Goal: Task Accomplishment & Management: Use online tool/utility

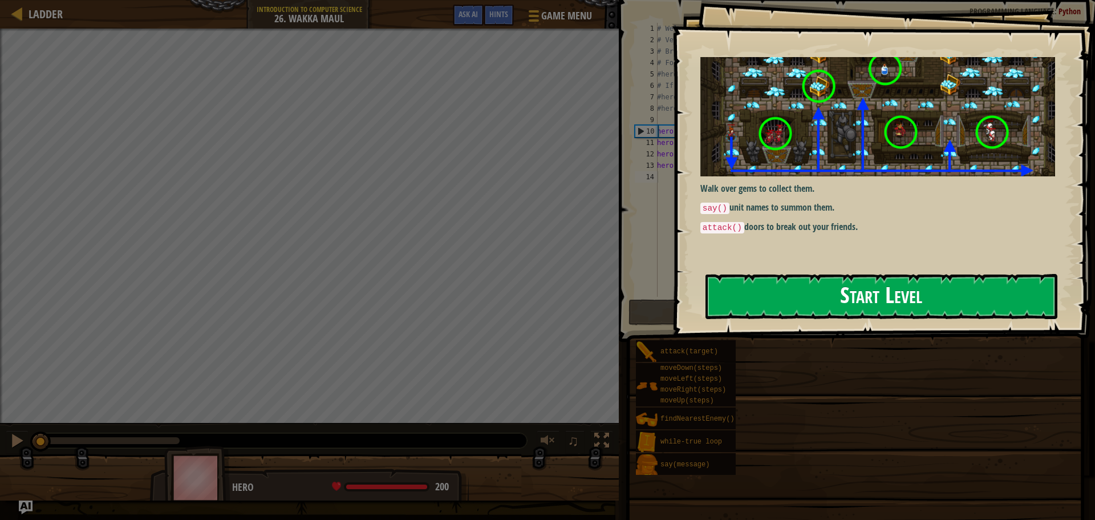
click at [765, 297] on button "Start Level" at bounding box center [881, 296] width 352 height 45
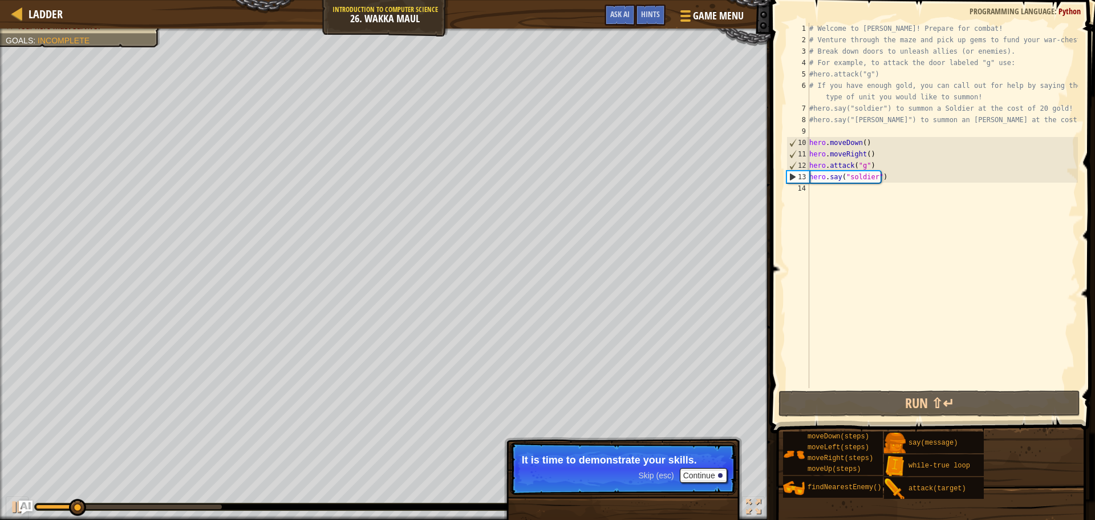
click at [810, 177] on div "# Welcome to [PERSON_NAME]! Prepare for combat! # Venture through the maze and …" at bounding box center [942, 217] width 271 height 388
type textarea "hero.say("soldier")"
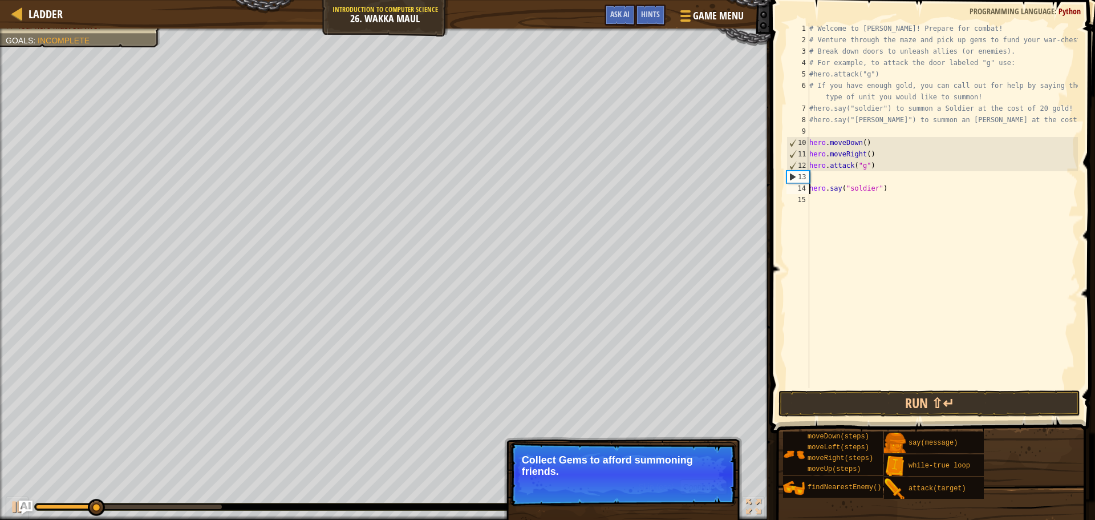
click at [818, 179] on div "# Welcome to [PERSON_NAME]! Prepare for combat! # Venture through the maze and …" at bounding box center [942, 217] width 271 height 388
click at [668, 488] on span "Skip (esc)" at bounding box center [655, 486] width 35 height 9
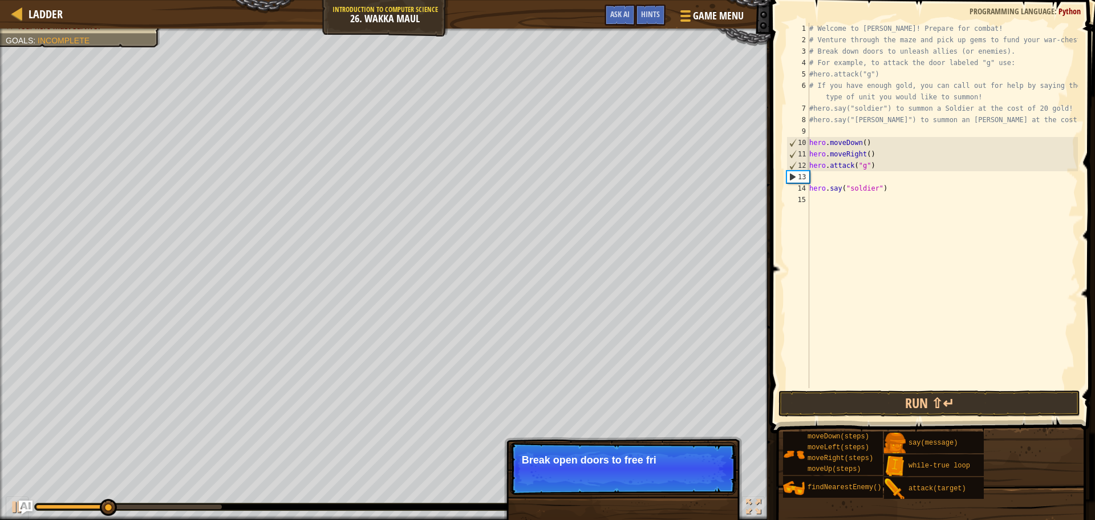
click at [651, 478] on p "Skip (esc) Continue Break open doors to free fri" at bounding box center [623, 468] width 226 height 52
click at [652, 478] on p "Skip (esc) Continue Break open doors to free friend or" at bounding box center [623, 468] width 226 height 52
click at [652, 478] on p "Skip (esc) Continue Break open doors to free friend or open r" at bounding box center [623, 468] width 226 height 52
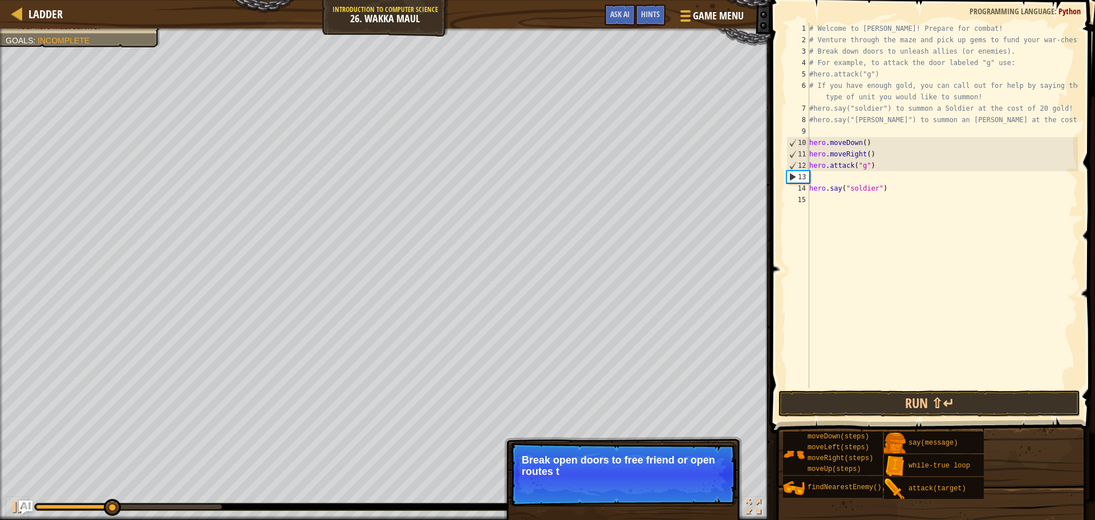
click at [652, 478] on p "Skip (esc) Continue Break open doors to free friend or open routes t" at bounding box center [623, 474] width 226 height 64
click at [654, 478] on p "Skip (esc) Continue Break open doors to free friend or open routes to bonus" at bounding box center [623, 474] width 226 height 64
click at [654, 478] on p "Skip (esc) Continue Break open doors to free friend or open routes to bonuses!" at bounding box center [623, 474] width 226 height 64
click at [657, 484] on div "Skip (esc) Continue" at bounding box center [682, 486] width 88 height 15
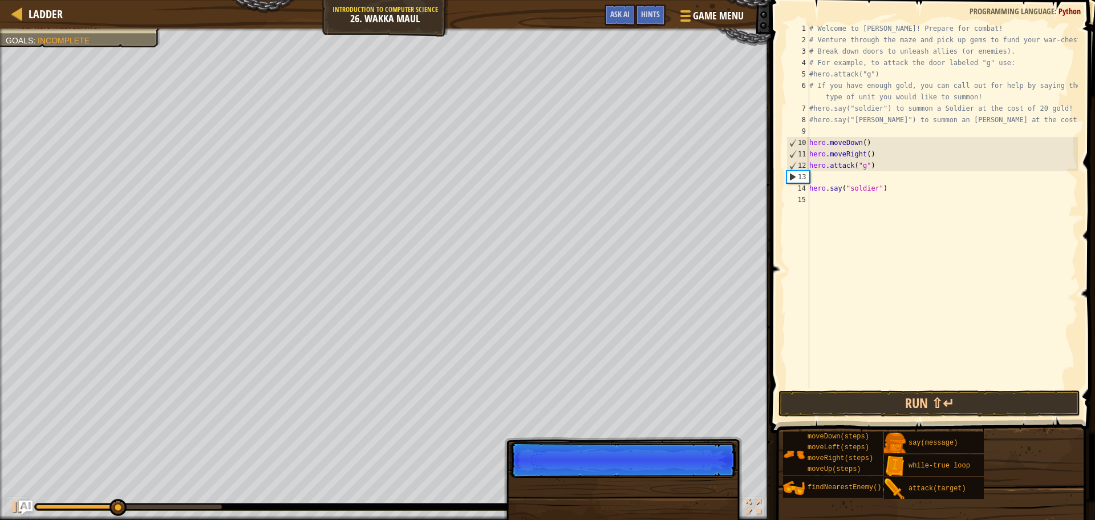
click at [657, 477] on p "Skip (esc) Continue" at bounding box center [623, 459] width 226 height 35
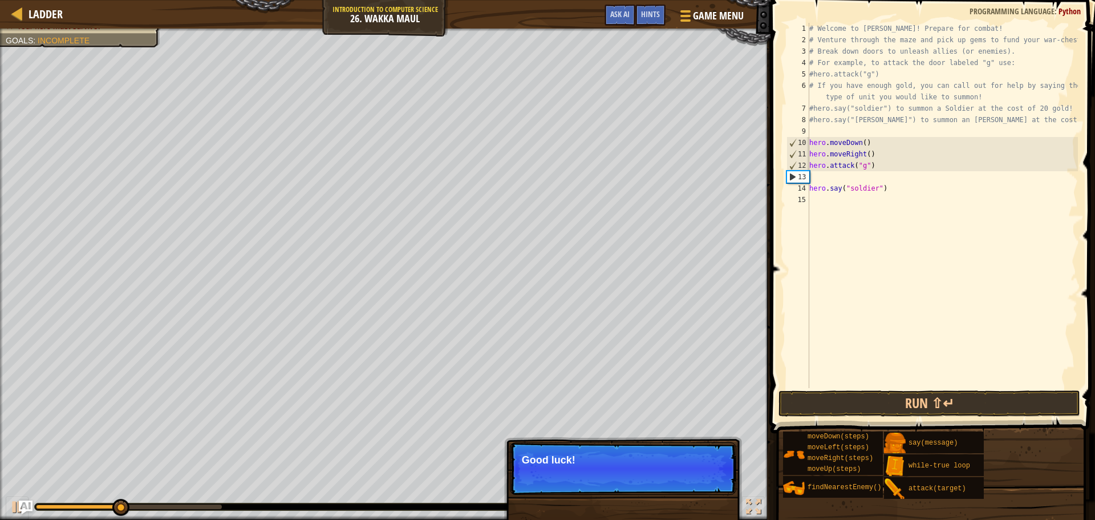
click at [657, 488] on p "Skip (esc) Continue Good luck!" at bounding box center [623, 468] width 226 height 52
click at [670, 476] on span "Skip (esc)" at bounding box center [655, 475] width 35 height 9
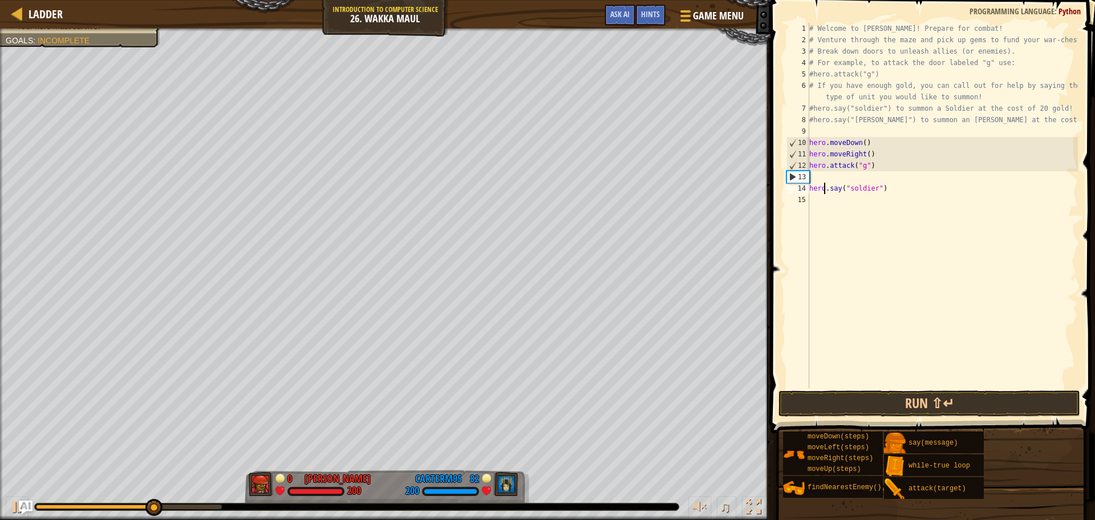
click at [825, 184] on div "# Welcome to [PERSON_NAME]! Prepare for combat! # Venture through the maze and …" at bounding box center [942, 217] width 271 height 388
type textarea "hero.say("soldier")"
click at [825, 184] on div "# Welcome to [PERSON_NAME]! Prepare for combat! # Venture through the maze and …" at bounding box center [942, 217] width 271 height 388
click at [825, 180] on div "# Welcome to [PERSON_NAME]! Prepare for combat! # Venture through the maze and …" at bounding box center [942, 217] width 271 height 388
type textarea "h"
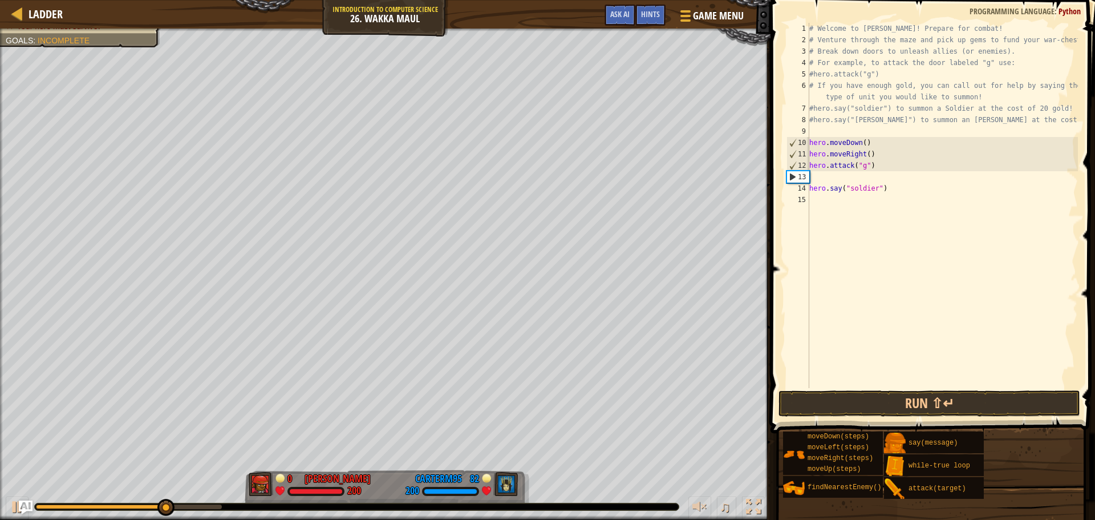
scroll to position [5, 0]
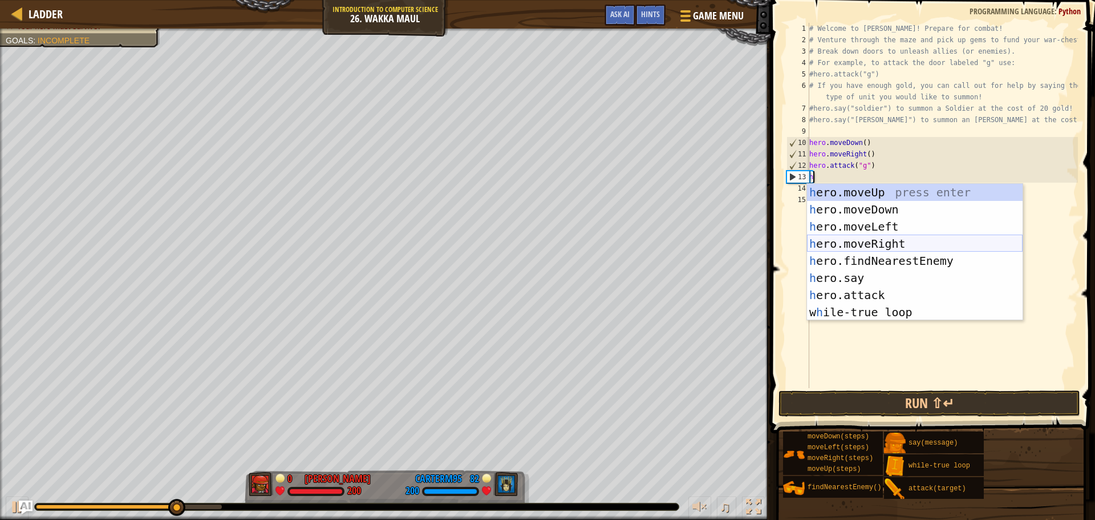
click at [847, 245] on div "h ero.moveUp press enter h ero.moveDown press enter h ero.moveLeft press enter …" at bounding box center [915, 269] width 216 height 171
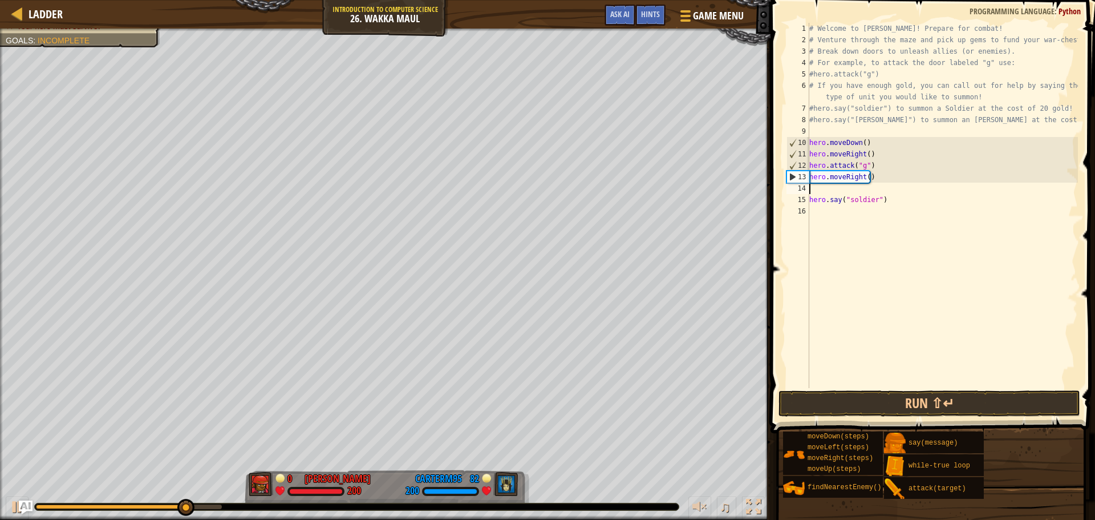
click at [866, 178] on div "# Welcome to [PERSON_NAME]! Prepare for combat! # Venture through the maze and …" at bounding box center [942, 217] width 271 height 388
type textarea "hero.moveRight(4)"
click at [856, 190] on div "# Welcome to [PERSON_NAME]! Prepare for combat! # Venture through the maze and …" at bounding box center [942, 217] width 271 height 388
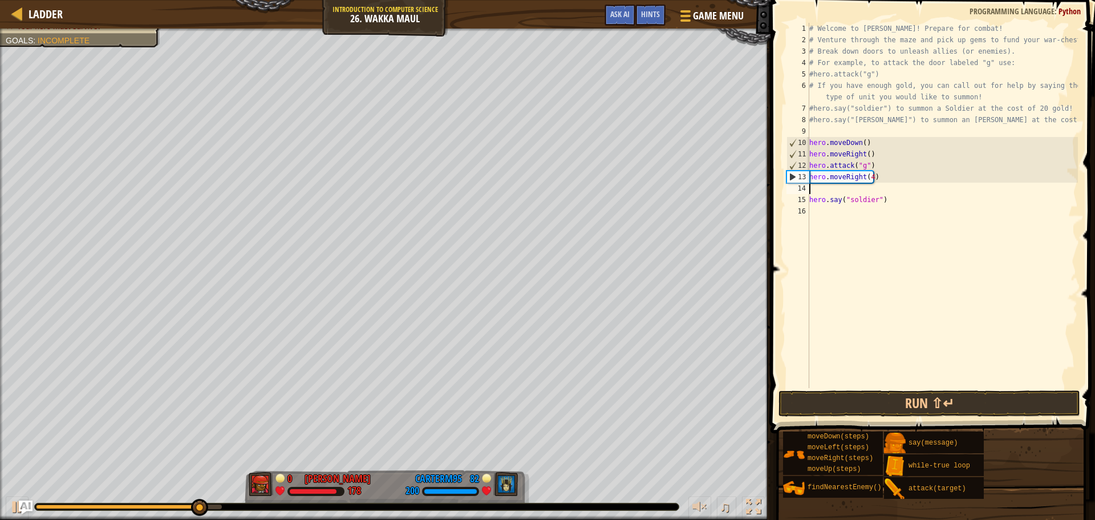
type textarea "h"
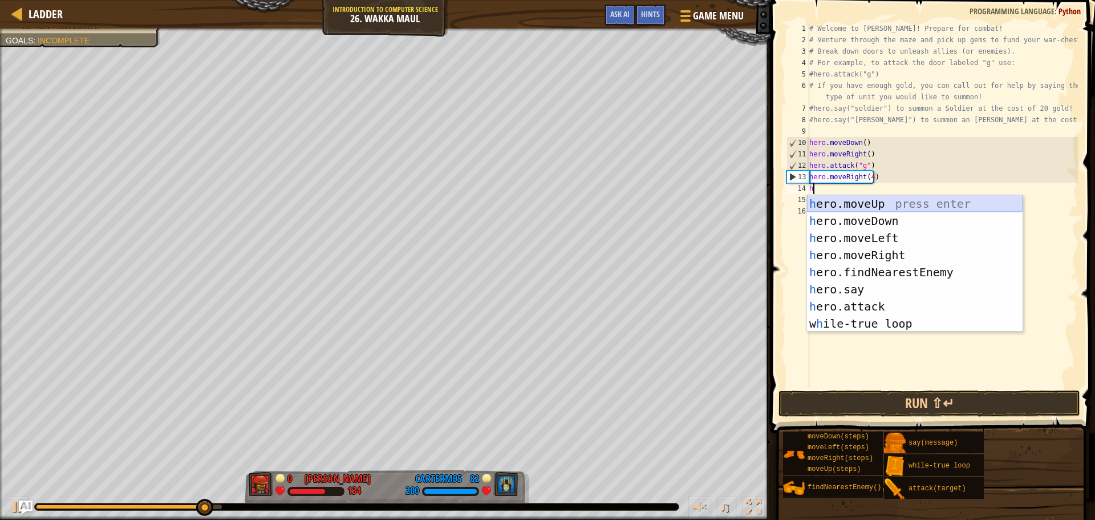
click at [849, 203] on div "h ero.moveUp press enter h ero.moveDown press enter h ero.moveLeft press enter …" at bounding box center [915, 280] width 216 height 171
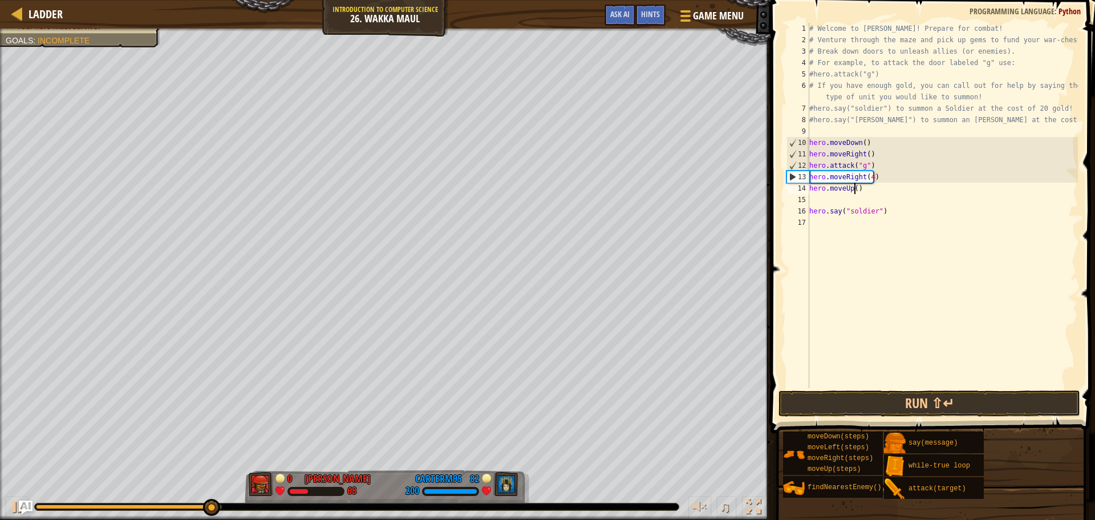
click at [853, 189] on div "# Welcome to [PERSON_NAME]! Prepare for combat! # Venture through the maze and …" at bounding box center [942, 217] width 271 height 388
type textarea "hero.moveUp(1)"
click at [853, 198] on div "# Welcome to [PERSON_NAME]! Prepare for combat! # Venture through the maze and …" at bounding box center [942, 217] width 271 height 388
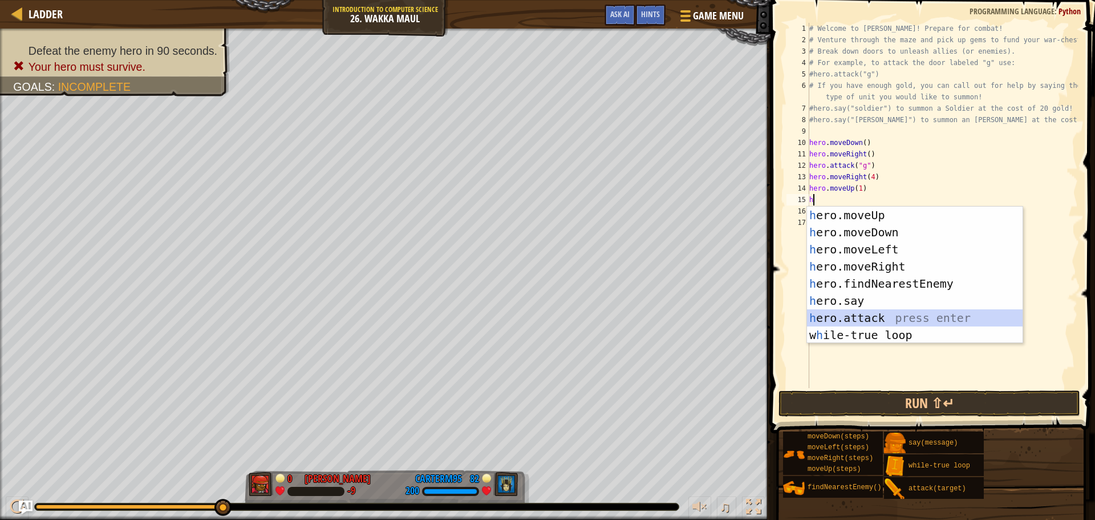
click at [857, 312] on div "h ero.moveUp press enter h ero.moveDown press enter h ero.moveLeft press enter …" at bounding box center [915, 291] width 216 height 171
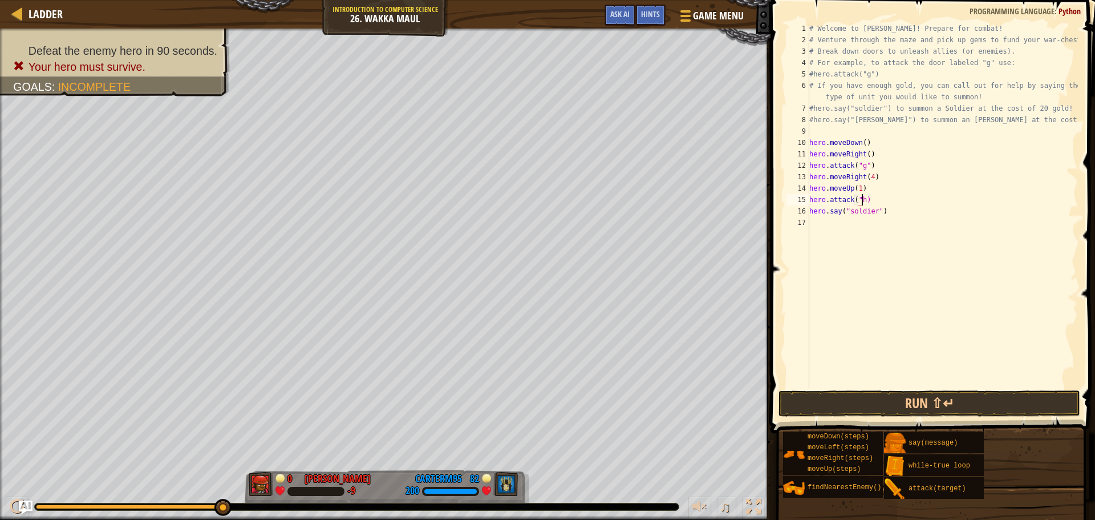
scroll to position [5, 4]
type textarea "hero.attack("h")"
click at [875, 200] on div "# Welcome to [PERSON_NAME]! Prepare for combat! # Venture through the maze and …" at bounding box center [942, 217] width 271 height 388
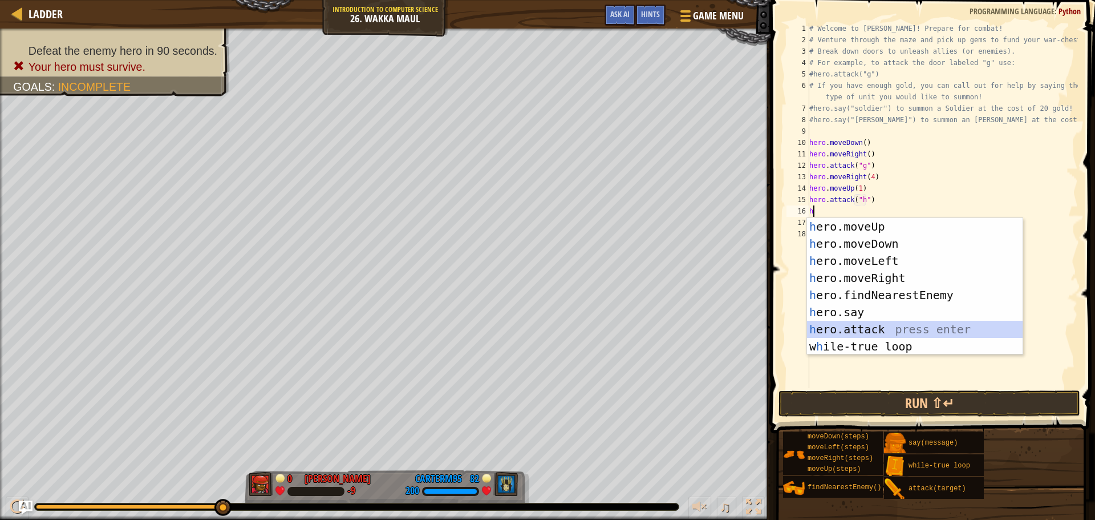
click at [859, 326] on div "h ero.moveUp press enter h ero.moveDown press enter h ero.moveLeft press enter …" at bounding box center [915, 303] width 216 height 171
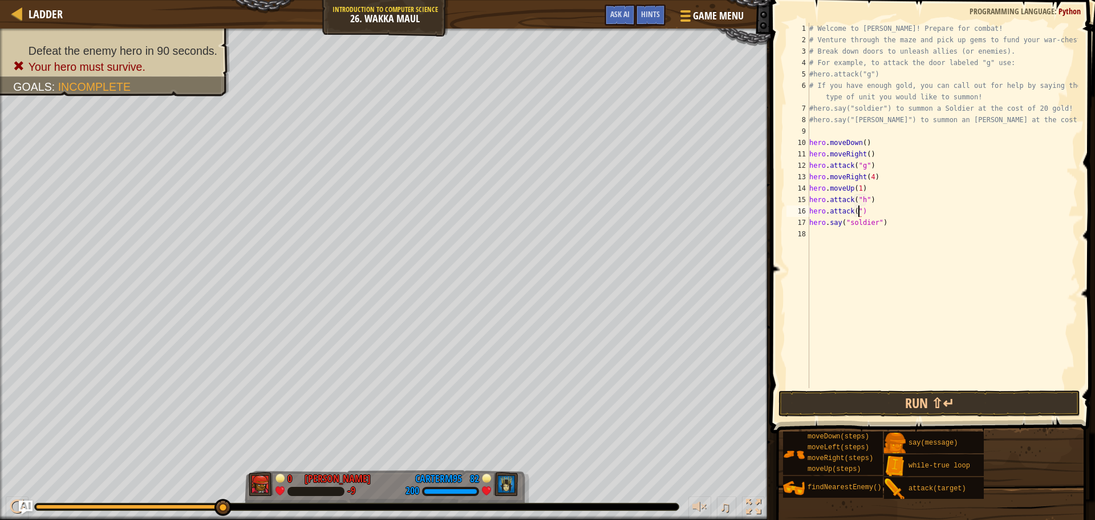
scroll to position [5, 4]
click at [810, 221] on div "# Welcome to [PERSON_NAME]! Prepare for combat! # Venture through the maze and …" at bounding box center [942, 217] width 271 height 388
type textarea "hero.say("soldier")"
click at [810, 224] on div "# Welcome to [PERSON_NAME]! Prepare for combat! # Venture through the maze and …" at bounding box center [942, 217] width 271 height 388
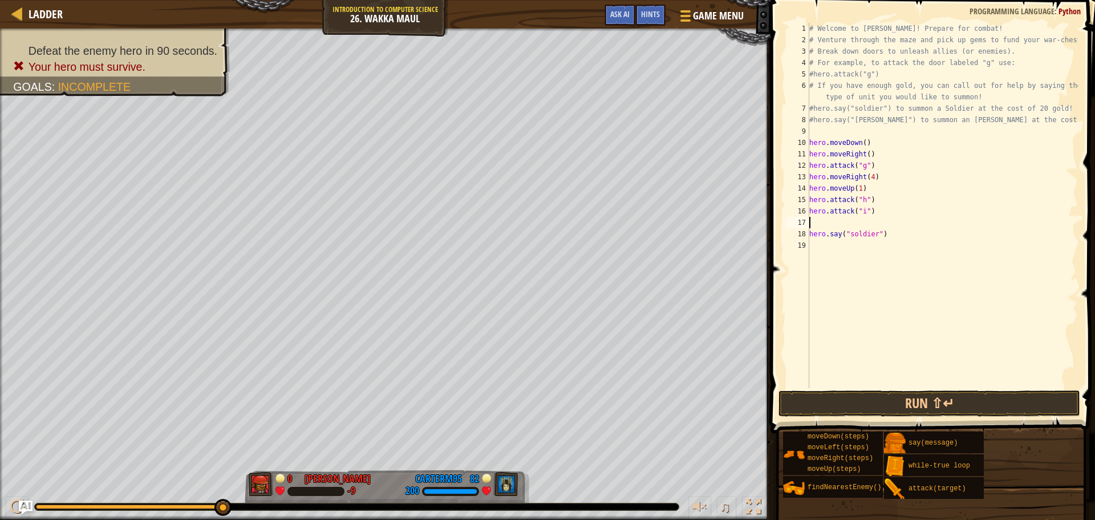
type textarea "h"
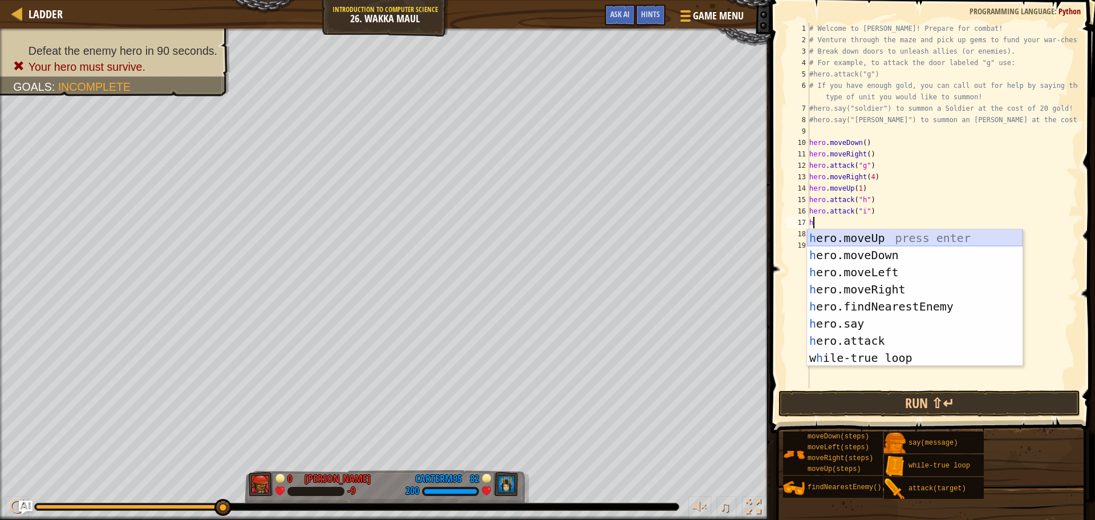
click at [864, 234] on div "h ero.moveUp press enter h ero.moveDown press enter h ero.moveLeft press enter …" at bounding box center [915, 314] width 216 height 171
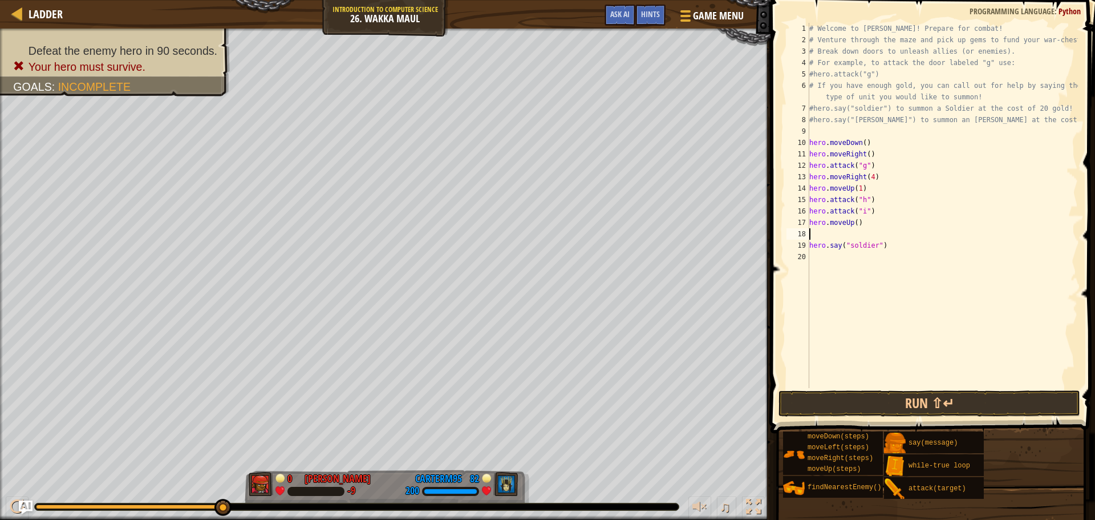
click at [853, 221] on div "# Welcome to [PERSON_NAME]! Prepare for combat! # Venture through the maze and …" at bounding box center [942, 217] width 271 height 388
type textarea "hero.moveUp(3)"
click at [842, 229] on div "# Welcome to [PERSON_NAME]! Prepare for combat! # Venture through the maze and …" at bounding box center [942, 217] width 271 height 388
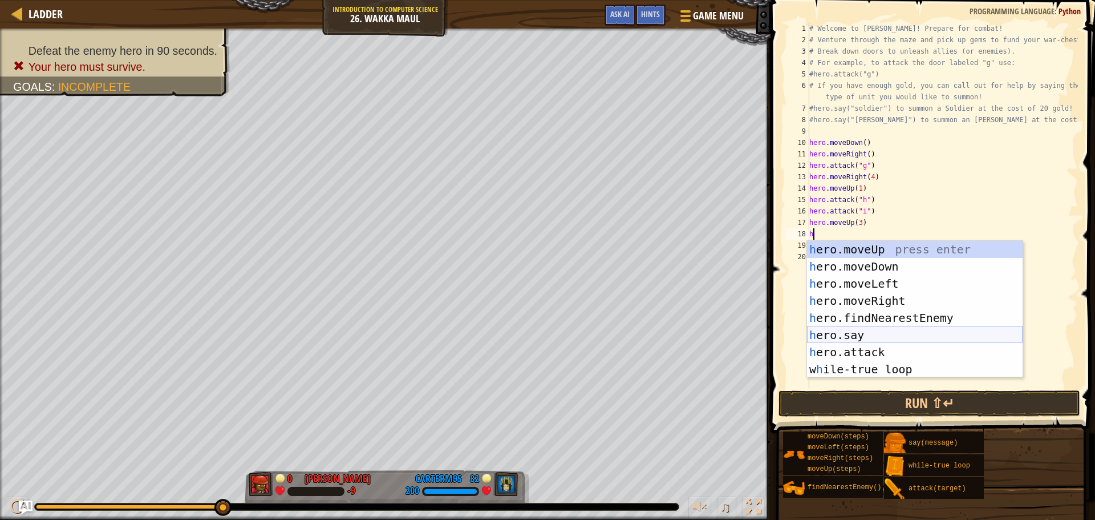
click at [842, 328] on div "h ero.moveUp press enter h ero.moveDown press enter h ero.moveLeft press enter …" at bounding box center [915, 326] width 216 height 171
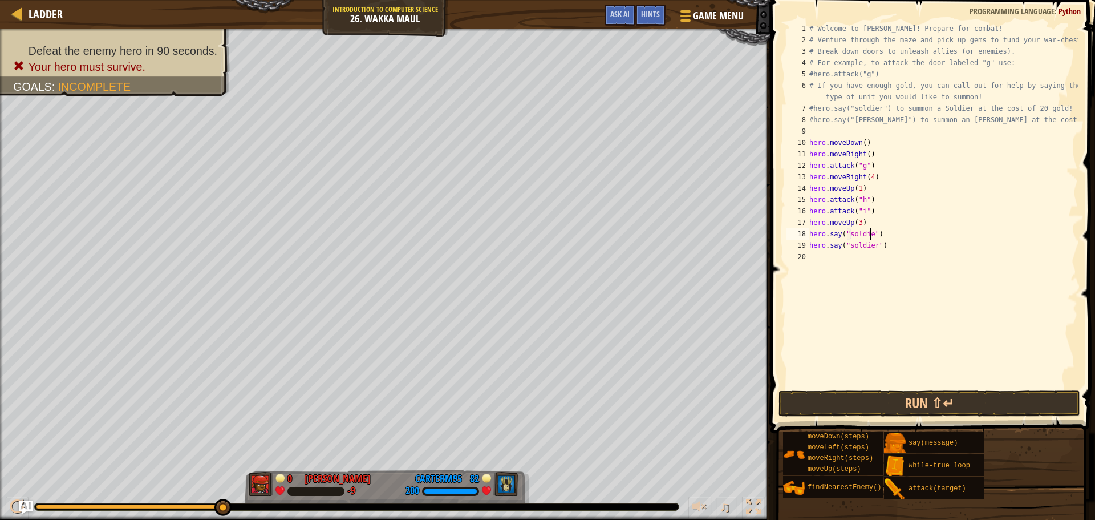
type textarea "hero.say("soldier")"
click at [846, 261] on div "# Welcome to [PERSON_NAME]! Prepare for combat! # Venture through the maze and …" at bounding box center [942, 217] width 271 height 388
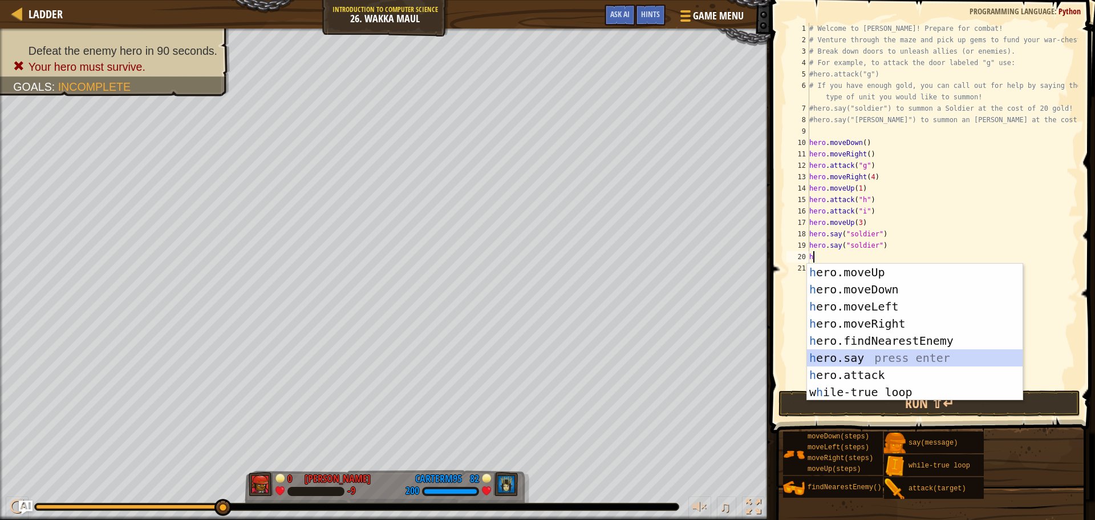
click at [869, 352] on div "h ero.moveUp press enter h ero.moveDown press enter h ero.moveLeft press enter …" at bounding box center [915, 348] width 216 height 171
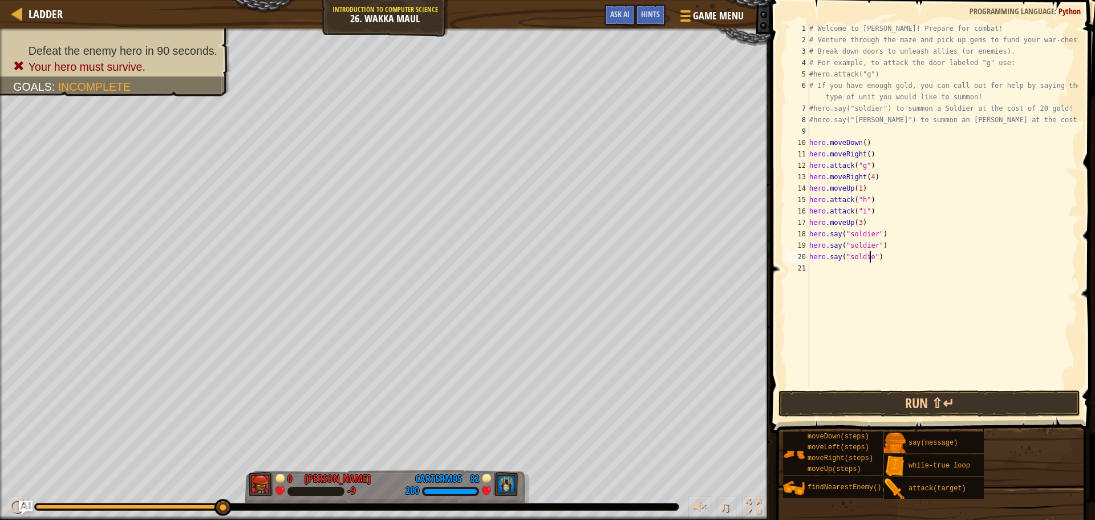
type textarea "hero.say("soldier")"
click at [814, 272] on div "# Welcome to [PERSON_NAME]! Prepare for combat! # Venture through the maze and …" at bounding box center [942, 217] width 271 height 388
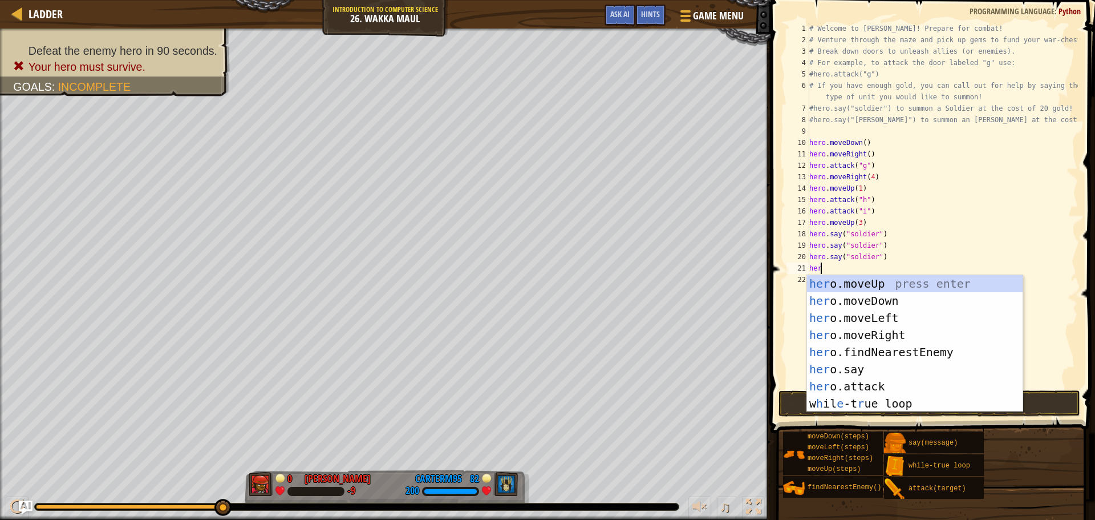
scroll to position [5, 1]
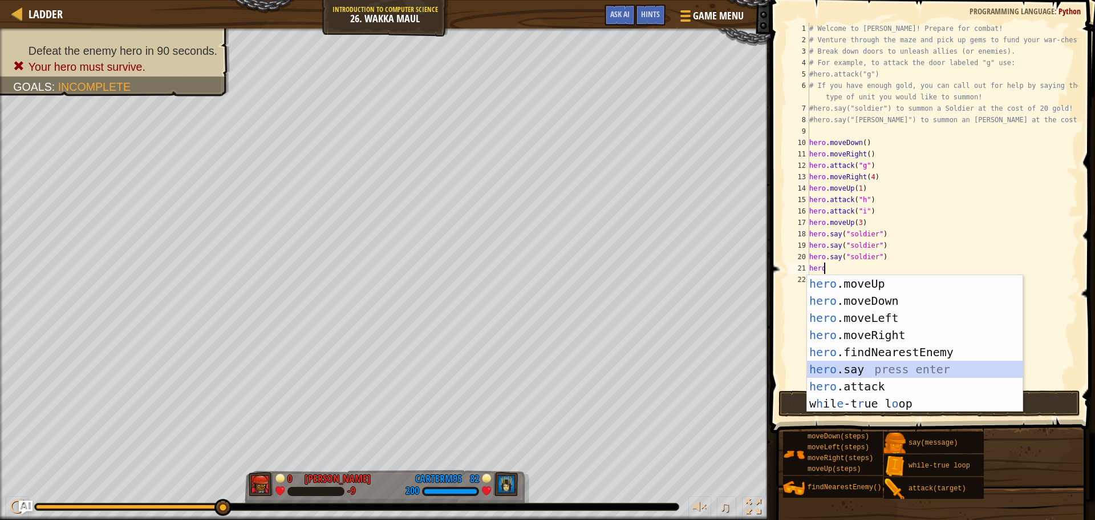
click at [847, 366] on div "hero .moveUp press enter hero .moveDown press enter hero .moveLeft press enter …" at bounding box center [915, 360] width 216 height 171
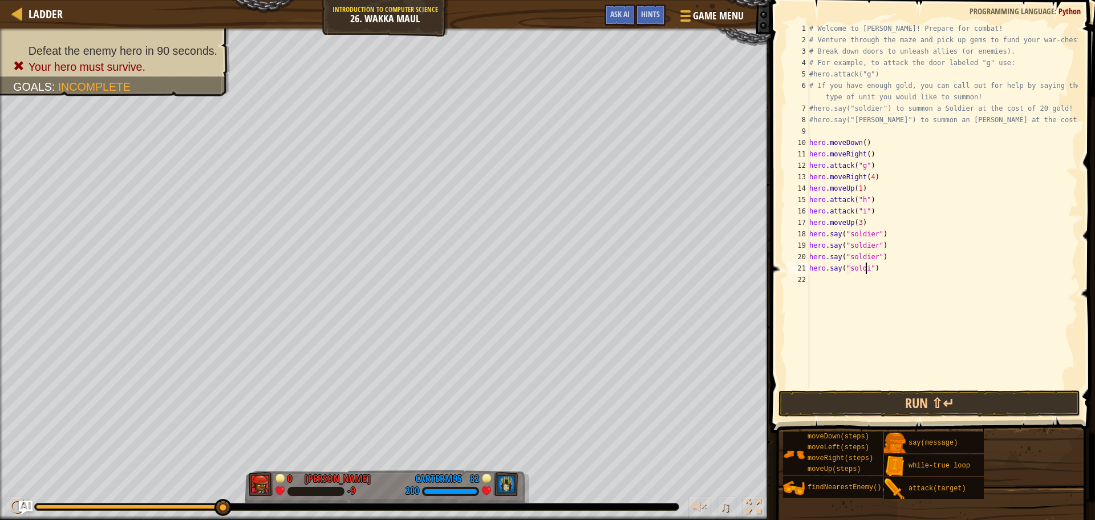
type textarea "hero.say("soldier")"
click at [859, 284] on div "# Welcome to [PERSON_NAME]! Prepare for combat! # Venture through the maze and …" at bounding box center [942, 217] width 271 height 388
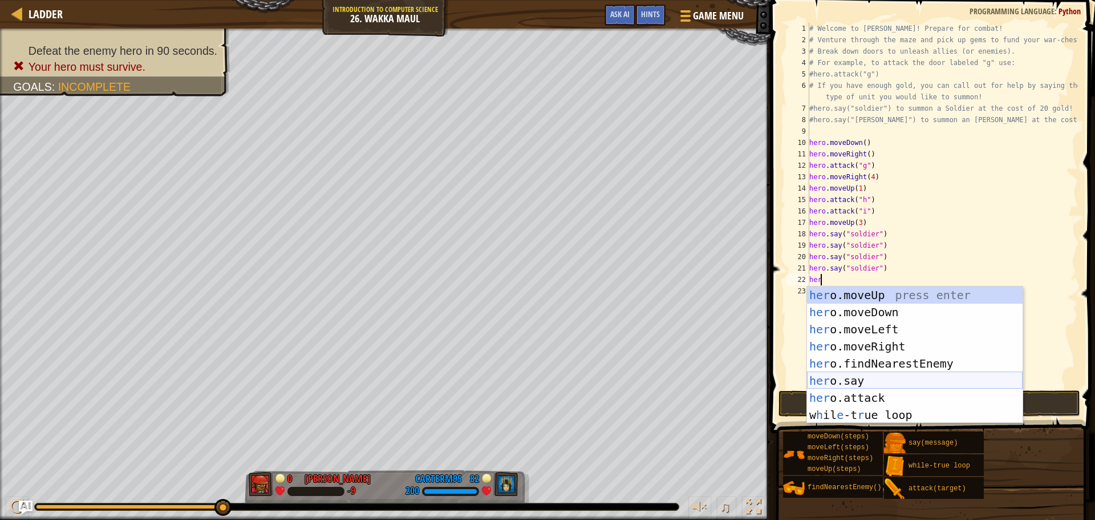
click at [861, 374] on div "her o.moveUp press enter her o.moveDown press enter her o.moveLeft press enter …" at bounding box center [915, 371] width 216 height 171
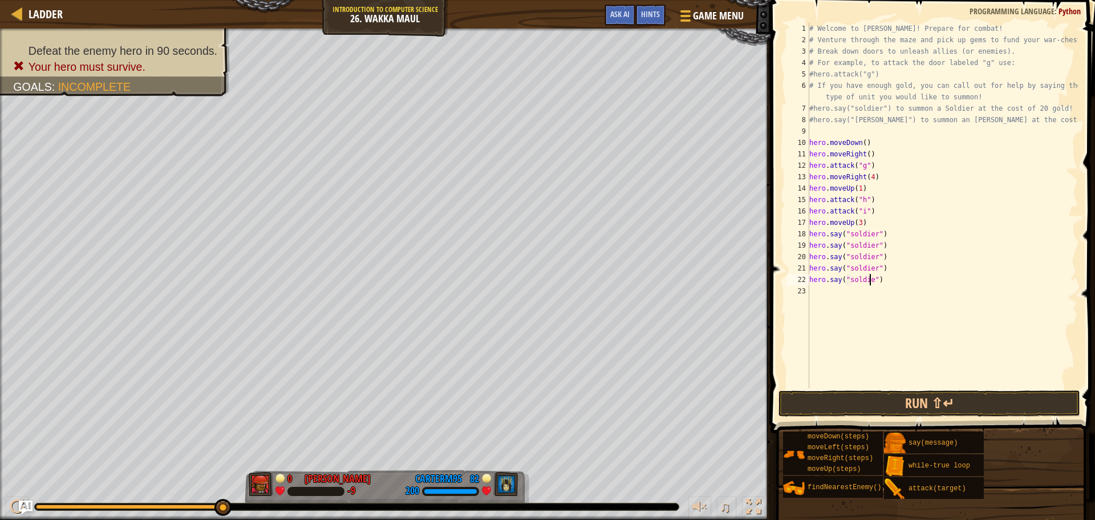
type textarea "hero.say("soldier")"
click at [839, 294] on div "# Welcome to [PERSON_NAME]! Prepare for combat! # Venture through the maze and …" at bounding box center [942, 217] width 271 height 388
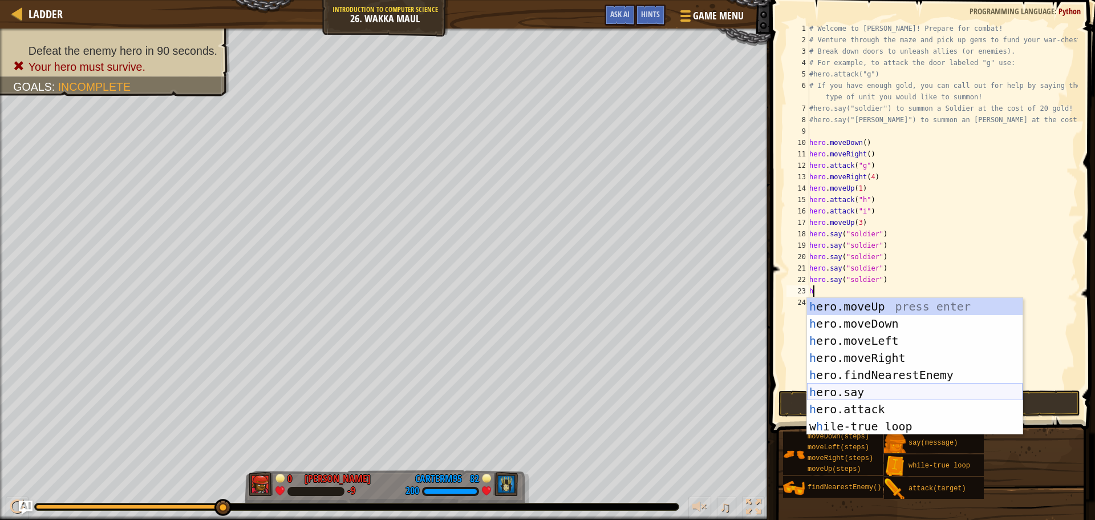
click at [829, 388] on div "h ero.moveUp press enter h ero.moveDown press enter h ero.moveLeft press enter …" at bounding box center [915, 383] width 216 height 171
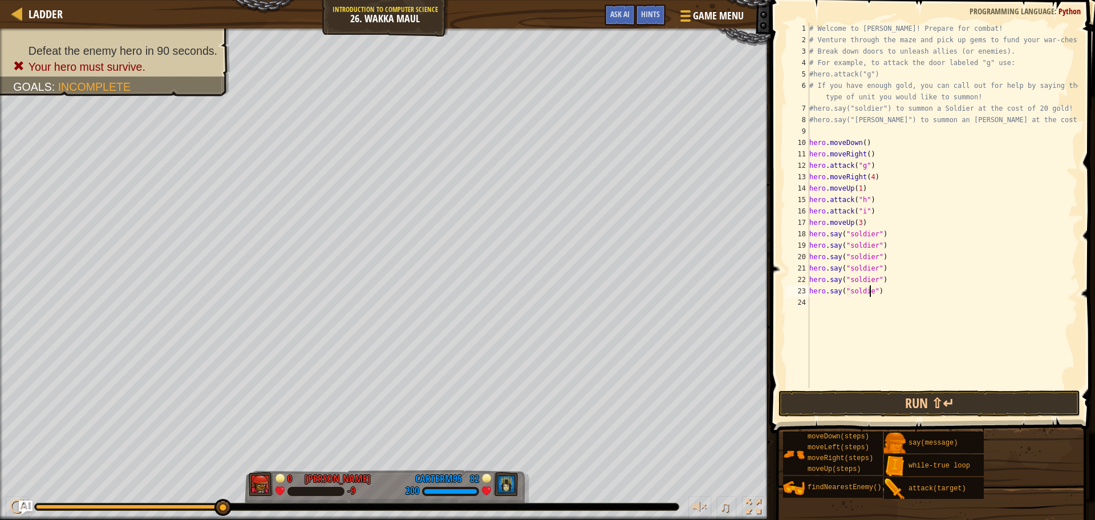
type textarea "hero.say("soldier")"
click at [835, 305] on div "# Welcome to [PERSON_NAME]! Prepare for combat! # Venture through the maze and …" at bounding box center [942, 217] width 271 height 388
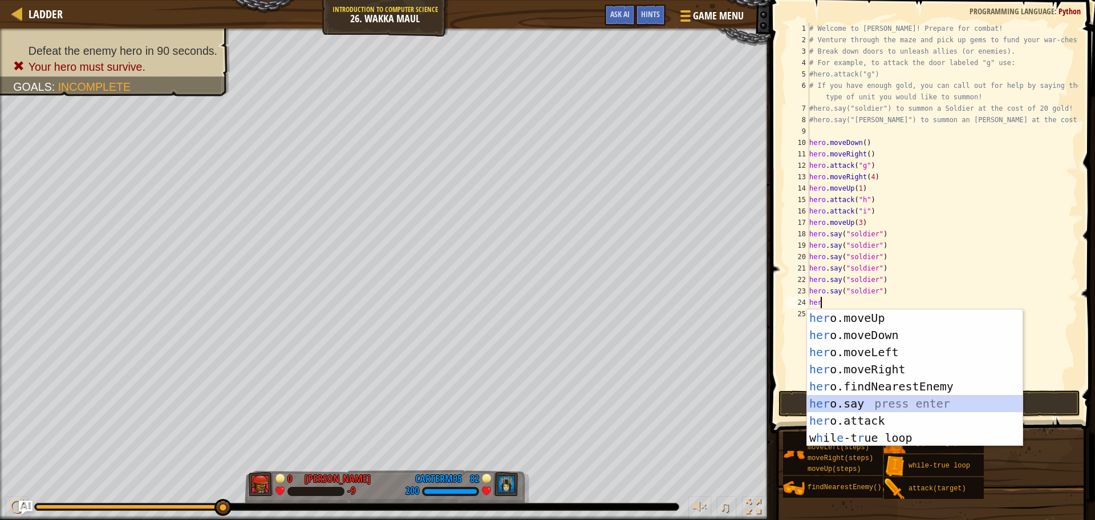
click at [851, 399] on div "her o.moveUp press enter her o.moveDown press enter her o.moveLeft press enter …" at bounding box center [915, 394] width 216 height 171
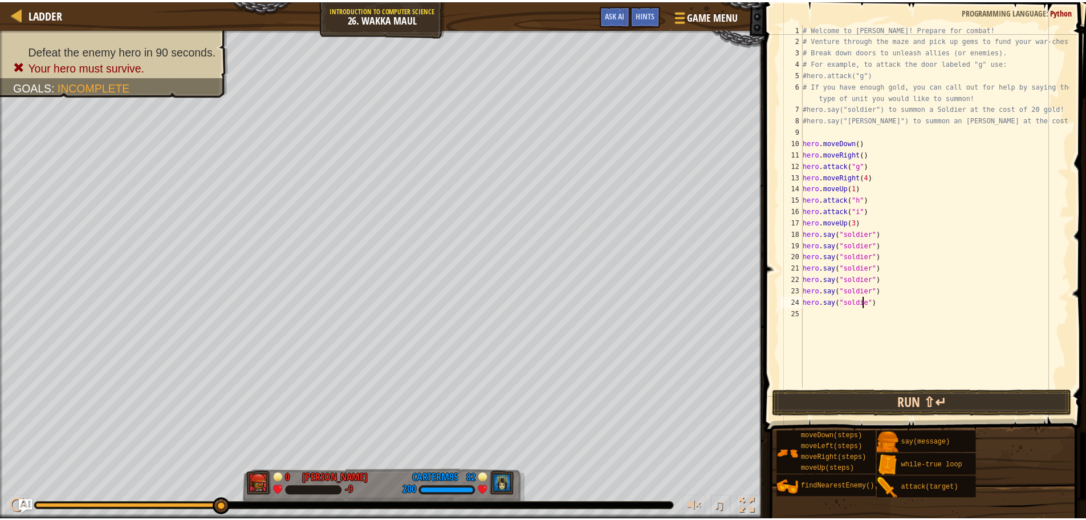
scroll to position [5, 5]
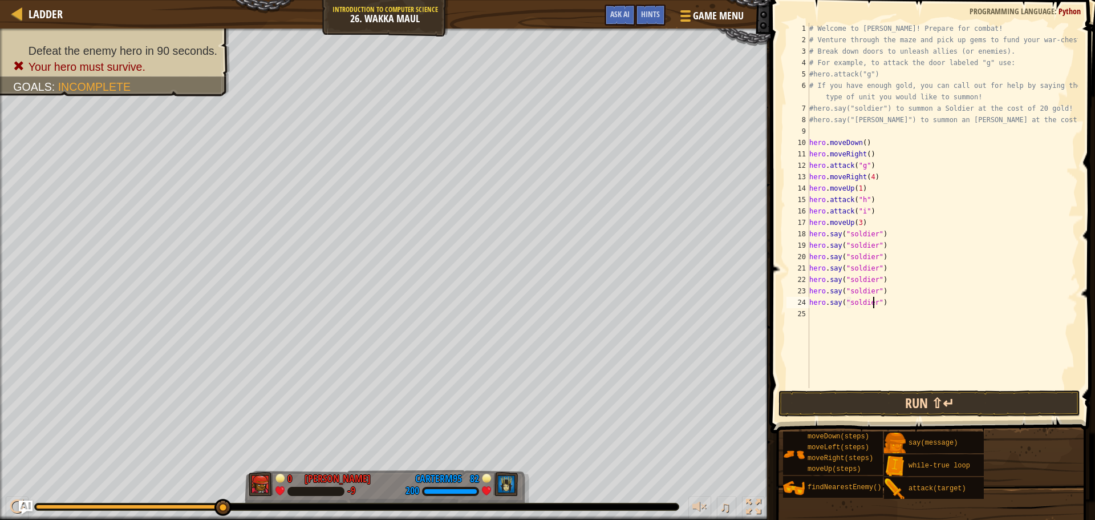
type textarea "hero.say("soldier")"
click at [848, 395] on button "Run ⇧↵" at bounding box center [929, 403] width 302 height 26
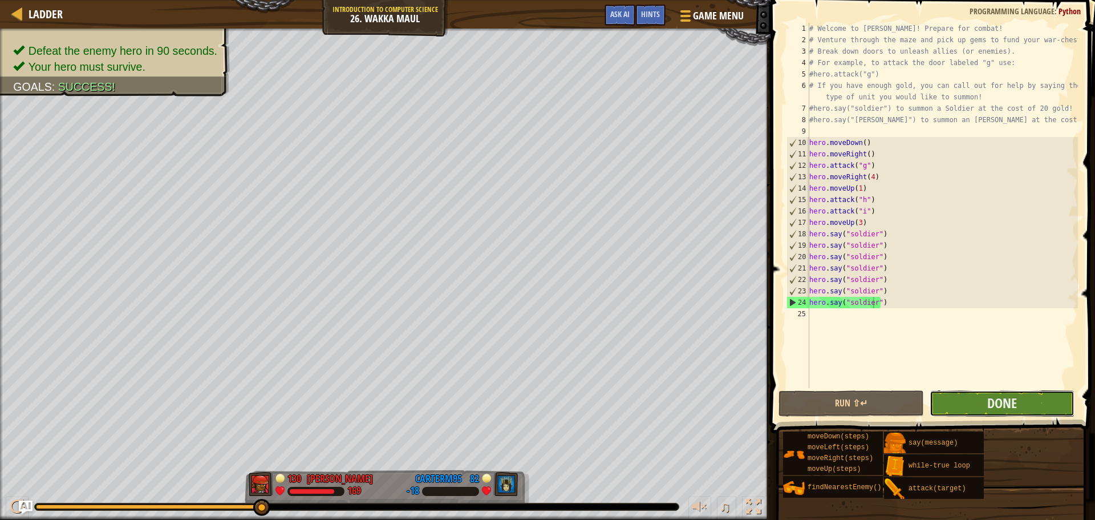
click at [980, 396] on button "Done" at bounding box center [1002, 403] width 145 height 26
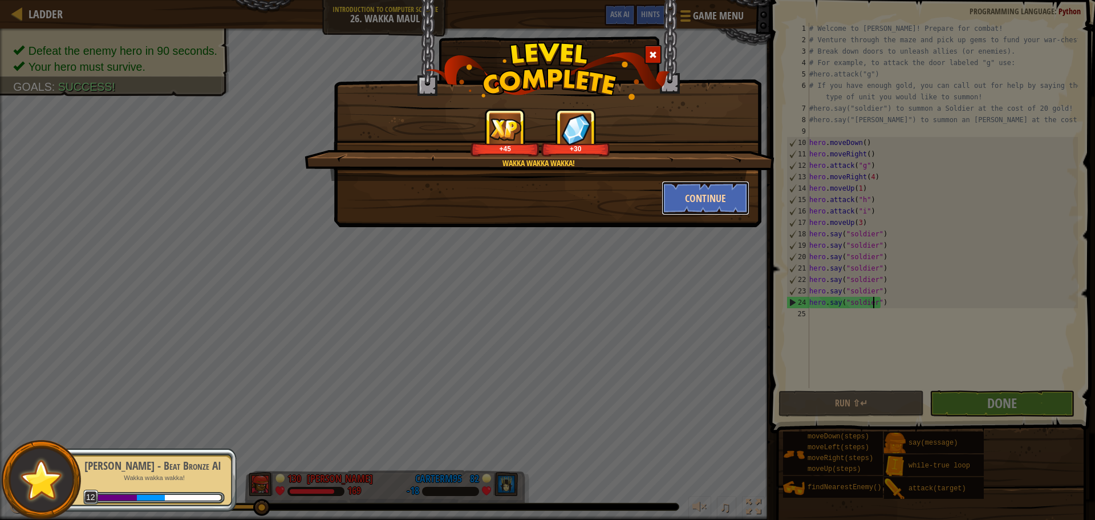
click at [688, 199] on button "Continue" at bounding box center [706, 198] width 88 height 34
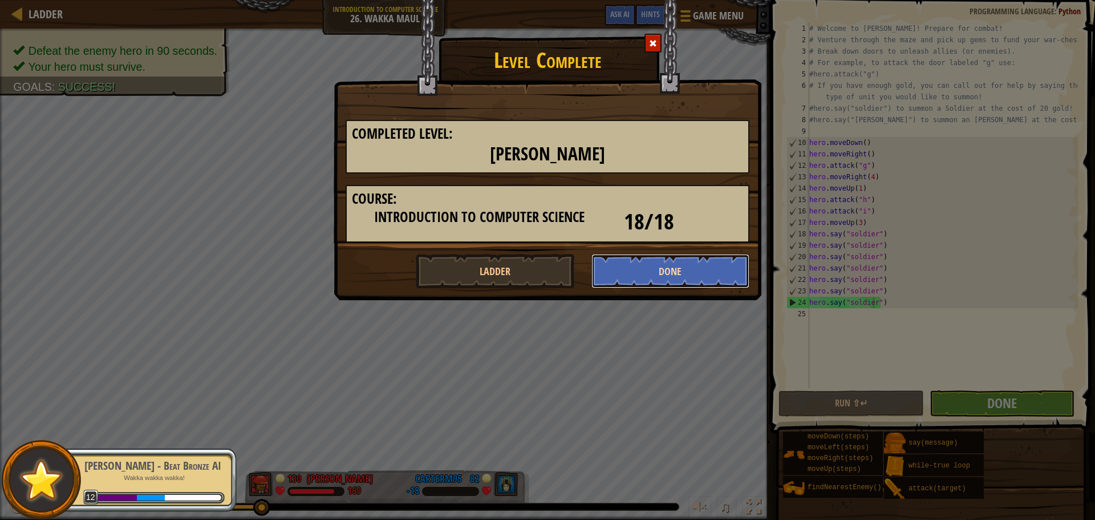
click at [656, 273] on button "Done" at bounding box center [670, 271] width 159 height 34
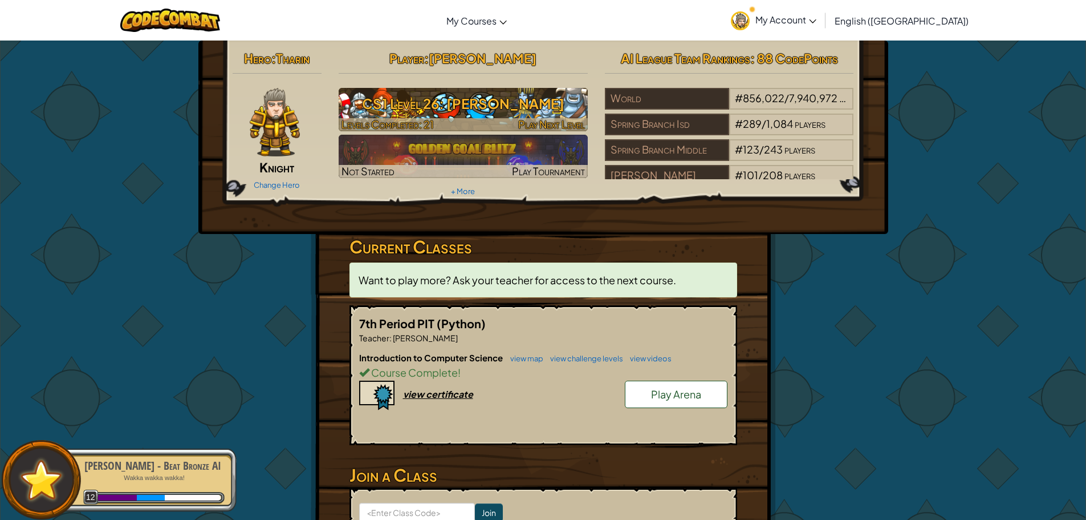
click at [519, 112] on h3 "CS1 Level 26: [PERSON_NAME]" at bounding box center [463, 104] width 249 height 26
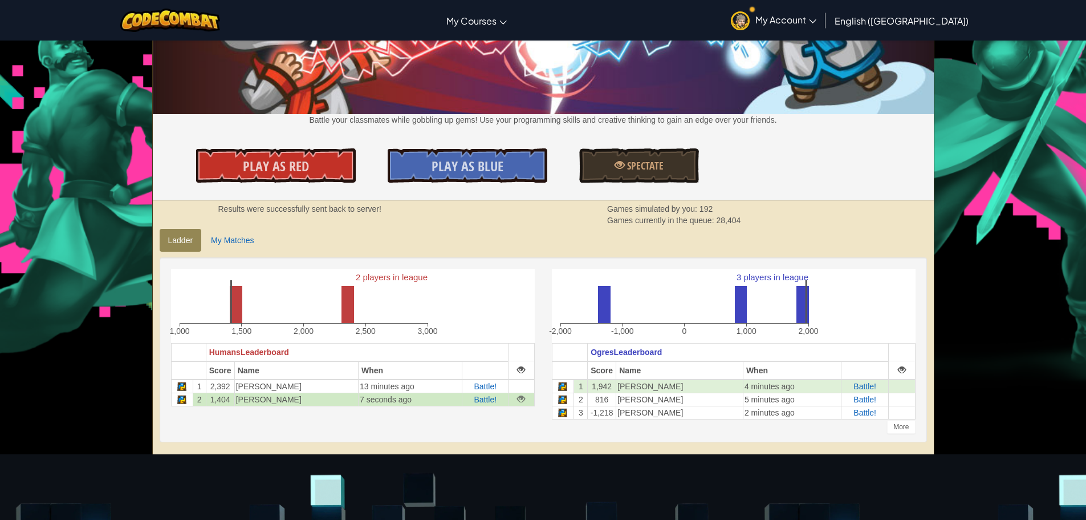
scroll to position [171, 0]
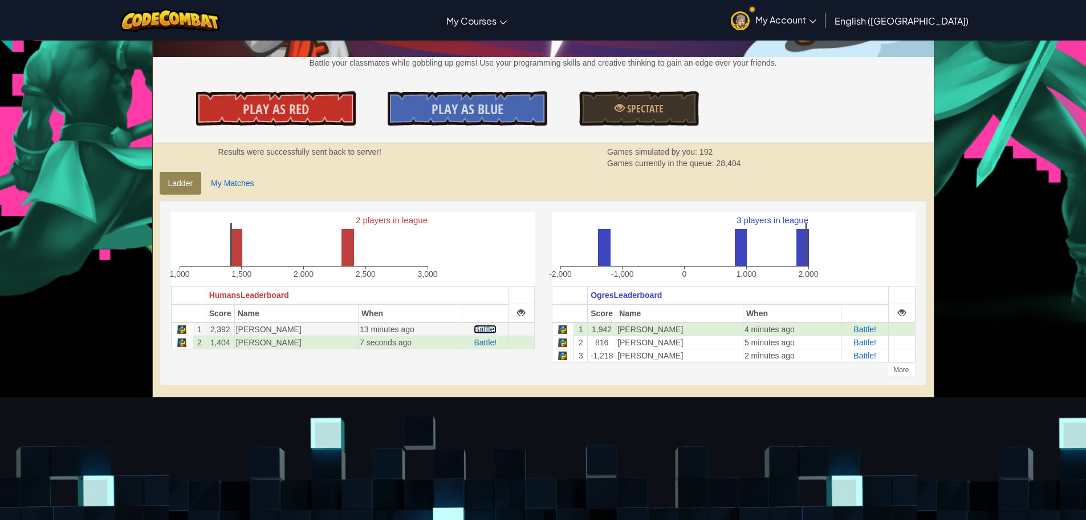
click at [474, 331] on span "Battle!" at bounding box center [485, 329] width 23 height 9
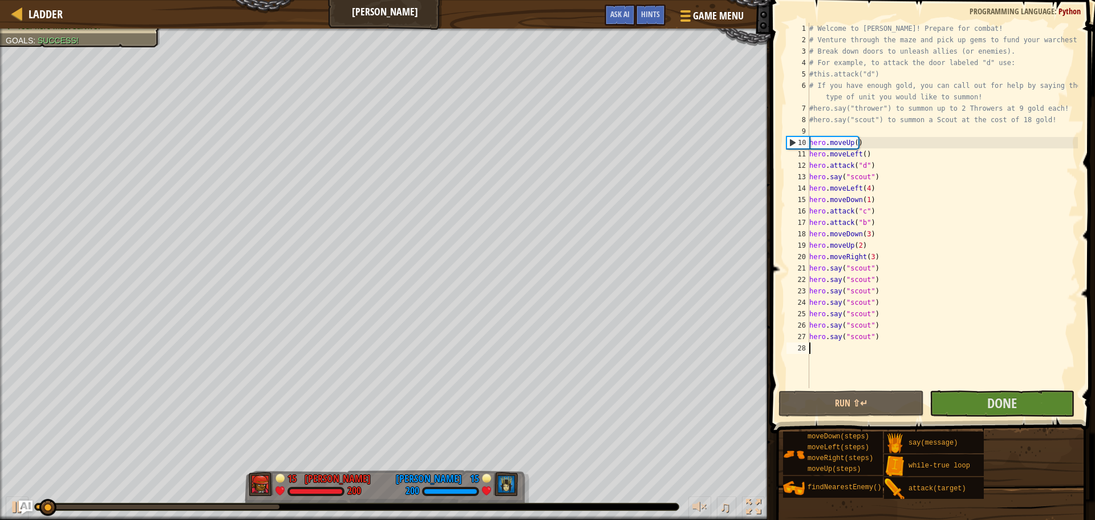
click at [959, 336] on div "# Welcome to [PERSON_NAME]! Prepare for combat! # Venture through the maze and …" at bounding box center [942, 217] width 271 height 388
type textarea "hero.say("scout")"
click at [971, 399] on button "Done" at bounding box center [1002, 403] width 145 height 26
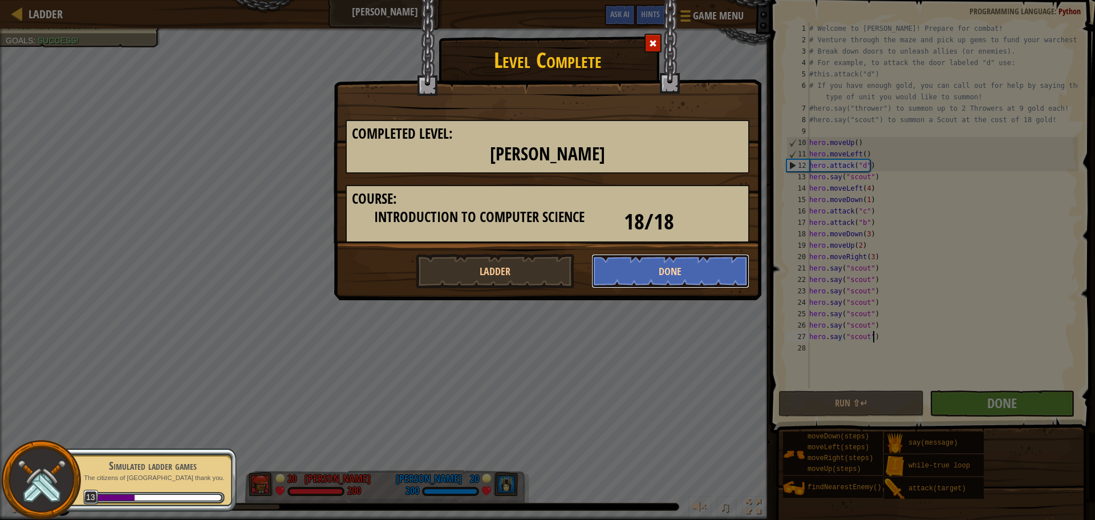
click at [686, 279] on button "Done" at bounding box center [670, 271] width 159 height 34
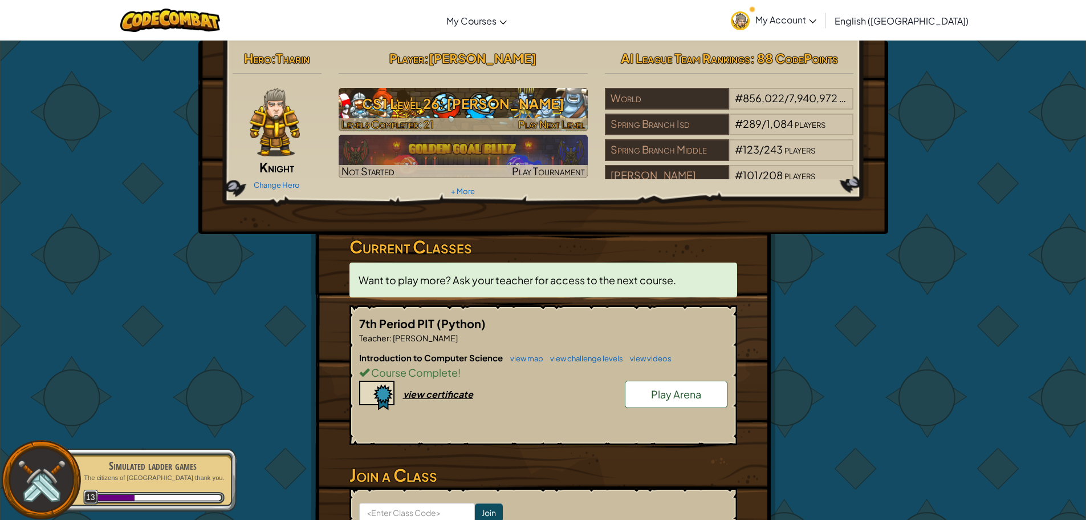
click at [548, 115] on h3 "CS1 Level 26: [PERSON_NAME]" at bounding box center [463, 104] width 249 height 26
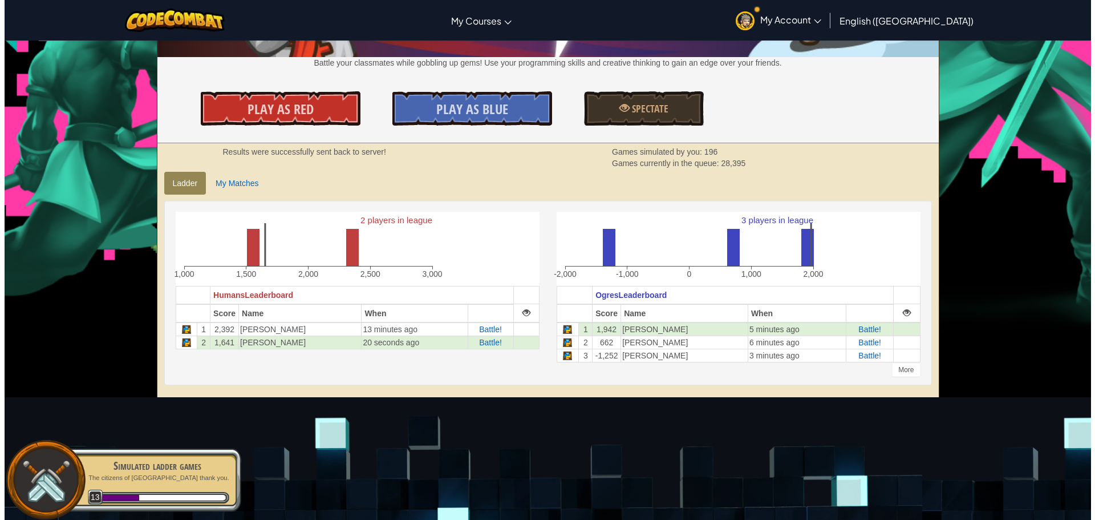
scroll to position [114, 0]
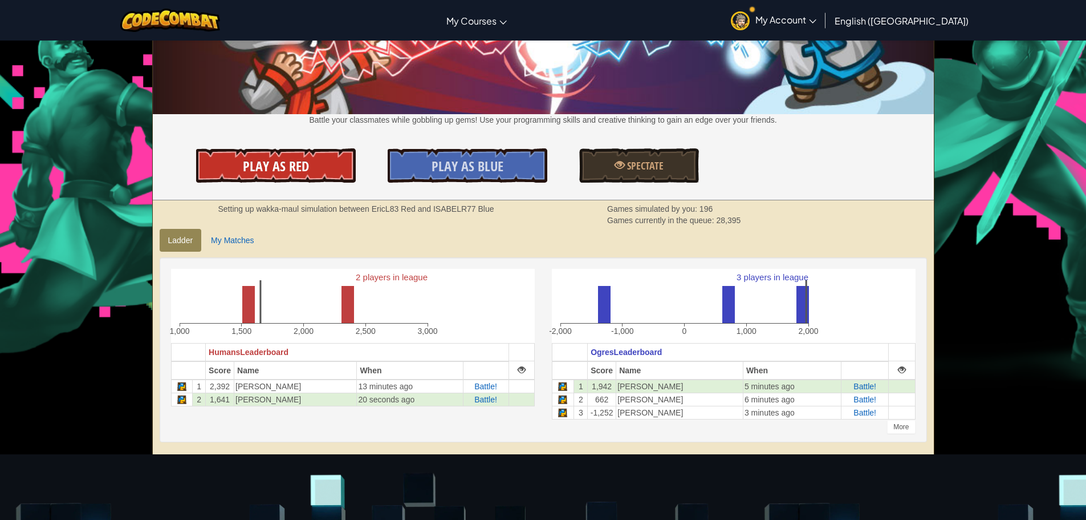
click at [305, 169] on span "Play As Red" at bounding box center [276, 166] width 66 height 18
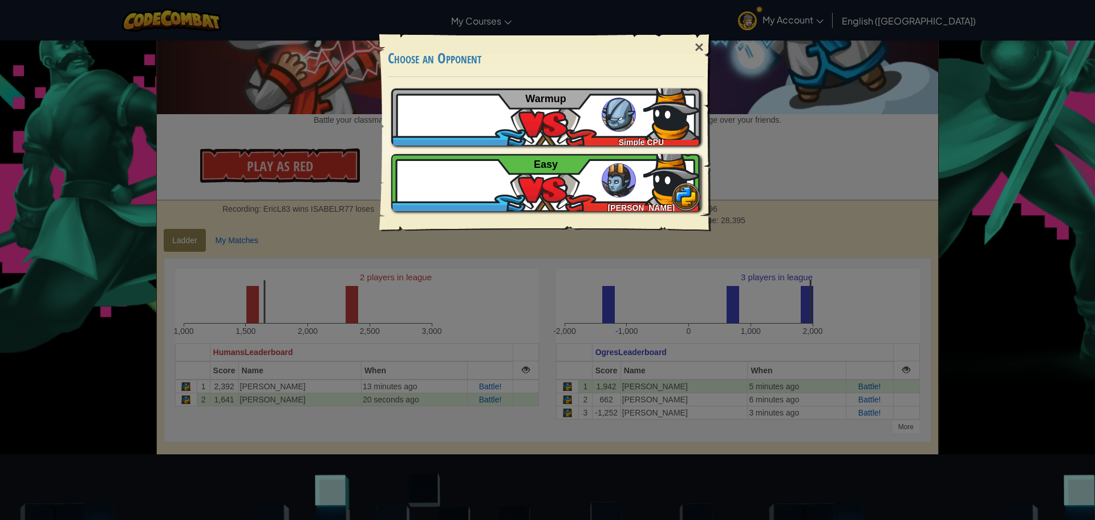
drag, startPoint x: 693, startPoint y: 57, endPoint x: 686, endPoint y: 57, distance: 7.4
click at [693, 56] on div "×" at bounding box center [699, 47] width 26 height 33
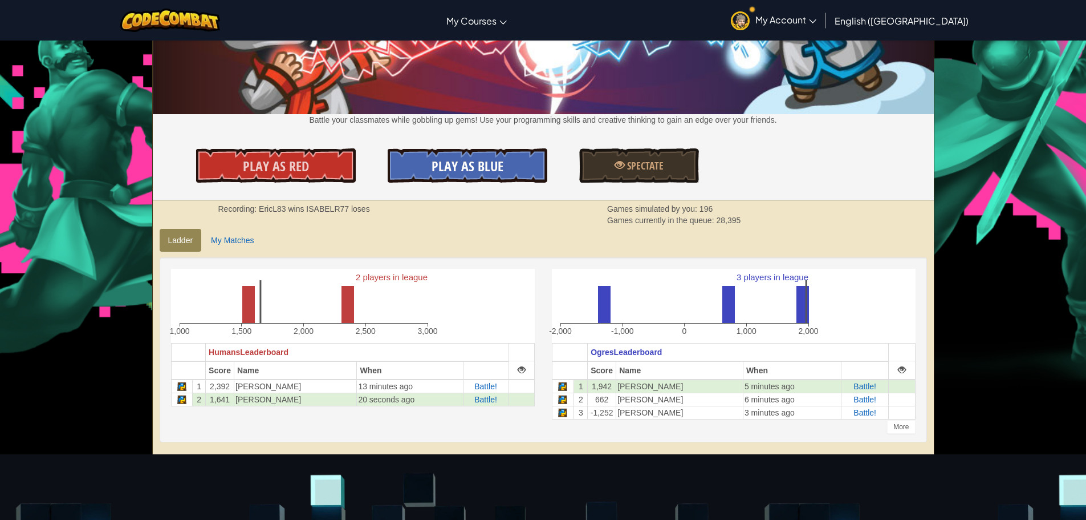
click at [431, 170] on link "Play As Blue" at bounding box center [468, 165] width 160 height 34
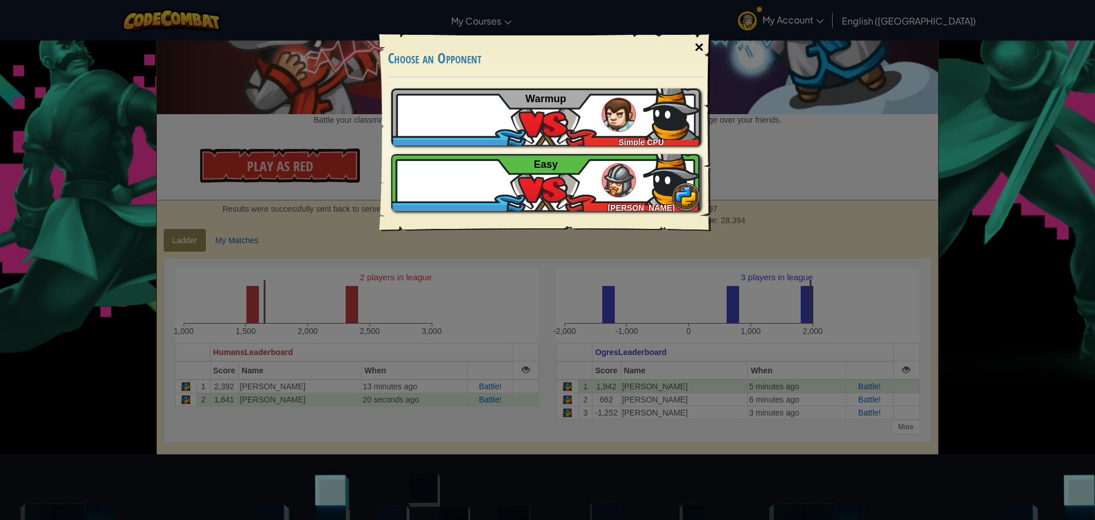
click at [698, 51] on div "×" at bounding box center [699, 47] width 26 height 33
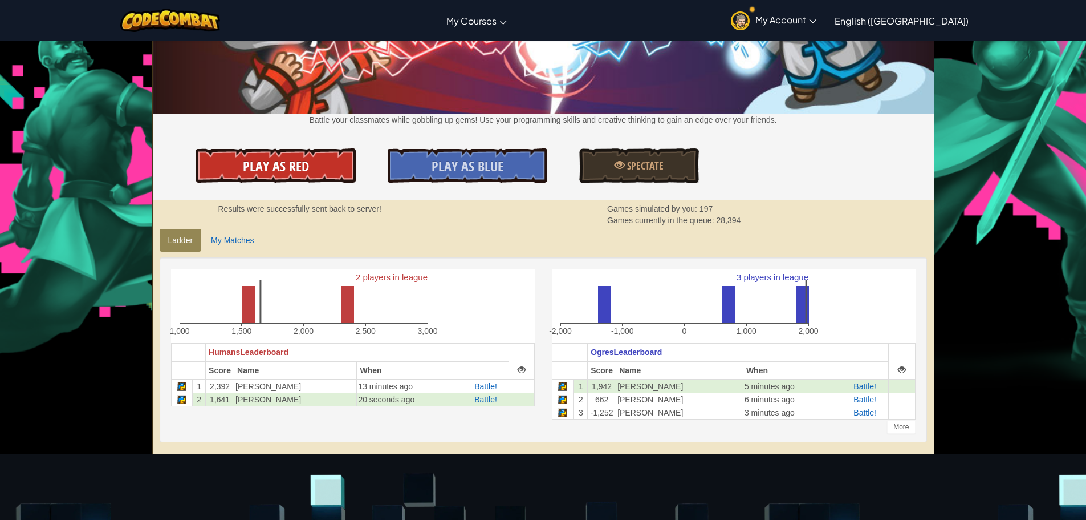
click at [306, 168] on span "Play As Red" at bounding box center [276, 166] width 66 height 18
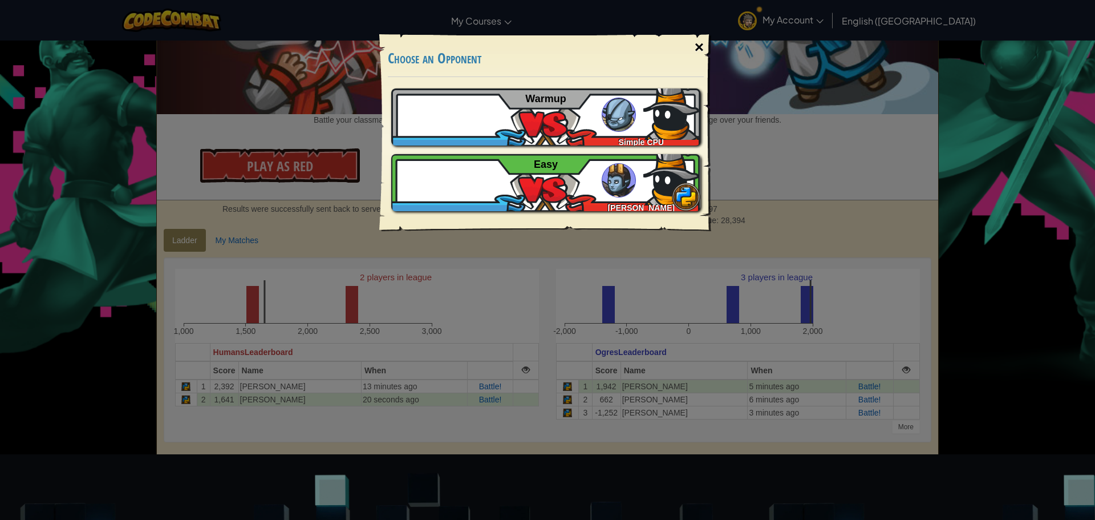
click at [691, 42] on div "×" at bounding box center [699, 47] width 26 height 33
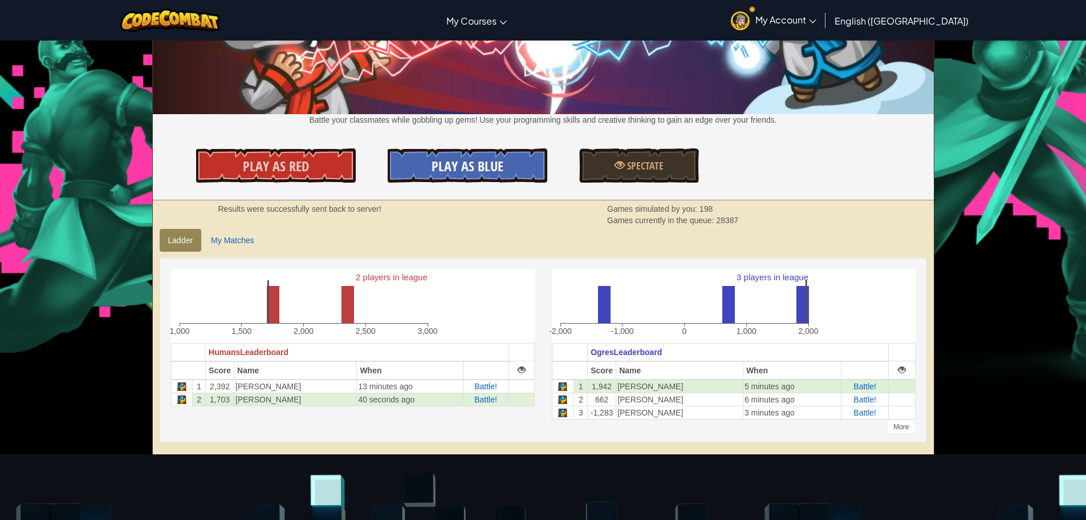
click at [443, 162] on span "Play As Blue" at bounding box center [468, 166] width 72 height 18
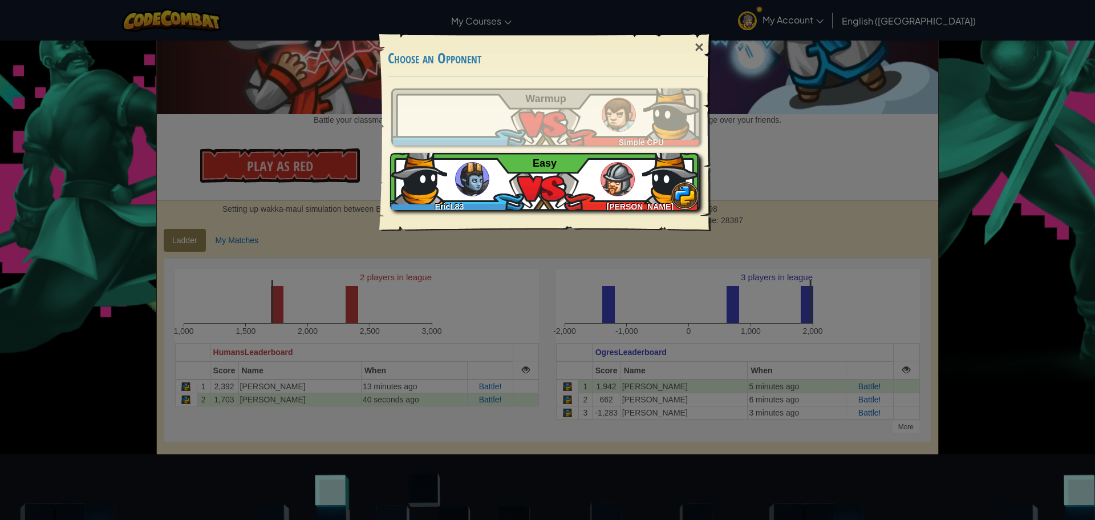
click at [556, 197] on div "EricL83 [PERSON_NAME] M Easy" at bounding box center [544, 181] width 309 height 57
